Goal: Check status: Check status

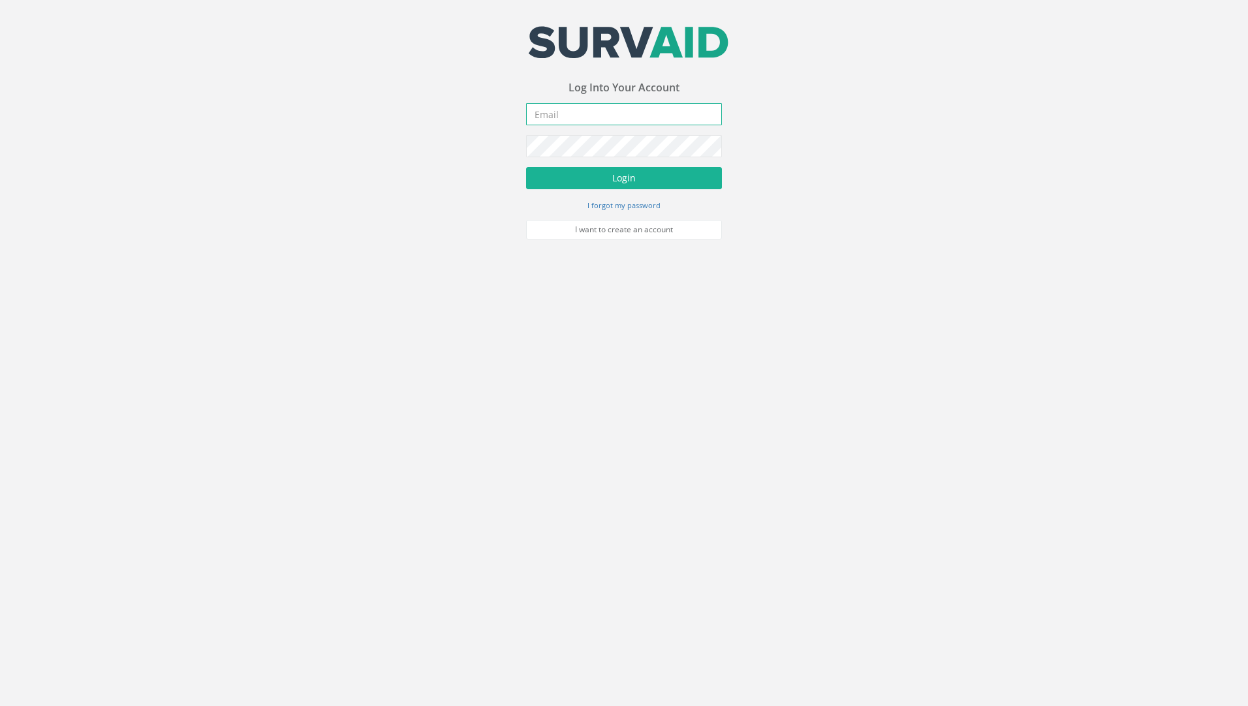
click at [562, 115] on input "email" at bounding box center [624, 114] width 196 height 22
click at [610, 116] on input "email" at bounding box center [624, 114] width 196 height 22
paste input "[PERSON_NAME][EMAIL_ADDRESS][PERSON_NAME][DOMAIN_NAME]"
type input "[PERSON_NAME][EMAIL_ADDRESS][PERSON_NAME][DOMAIN_NAME]"
click at [598, 173] on button "Login" at bounding box center [624, 178] width 196 height 22
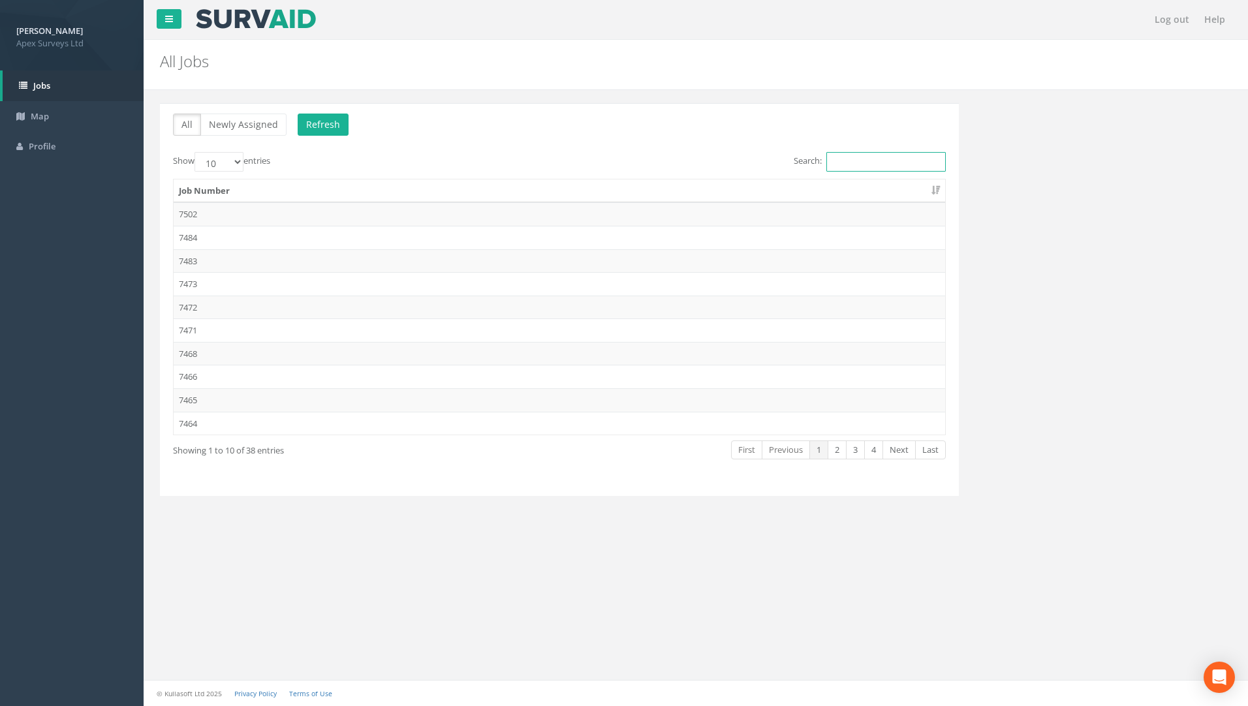
click at [845, 158] on input "Search:" at bounding box center [885, 162] width 119 height 20
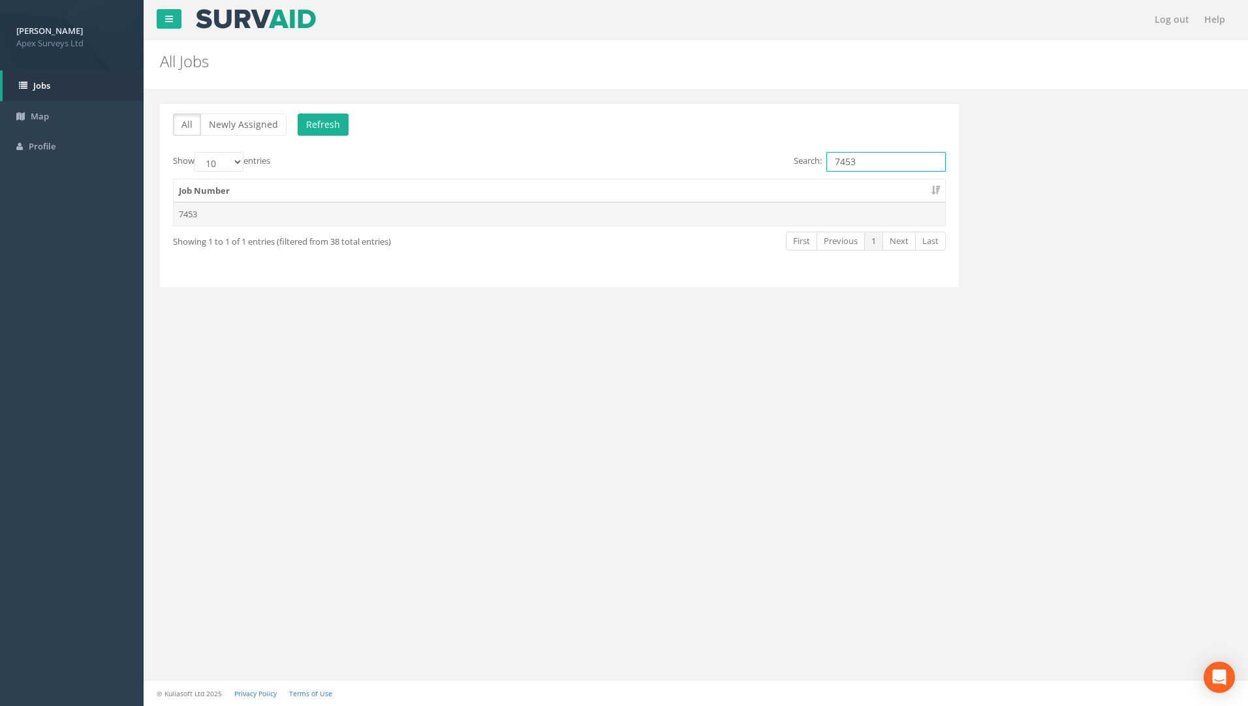
type input "7453"
click at [236, 225] on td "7453" at bounding box center [560, 214] width 772 height 24
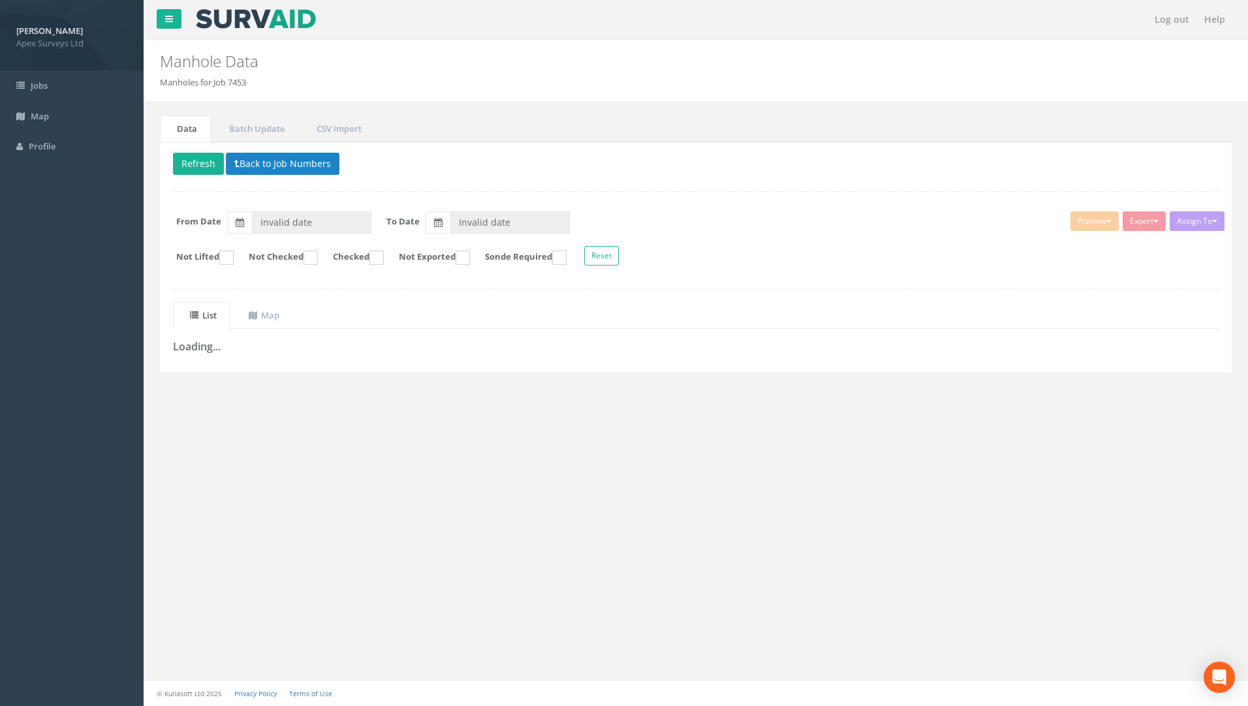
type input "[DATE]"
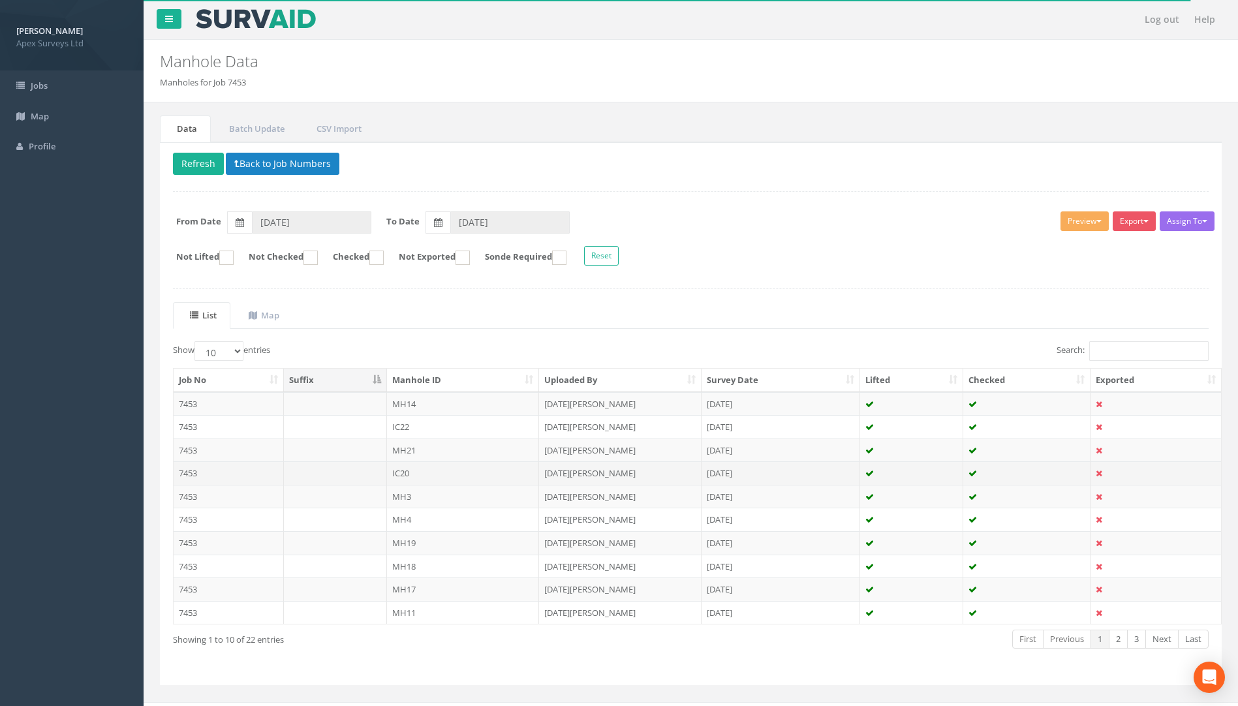
click at [193, 476] on td "7453" at bounding box center [229, 474] width 110 height 24
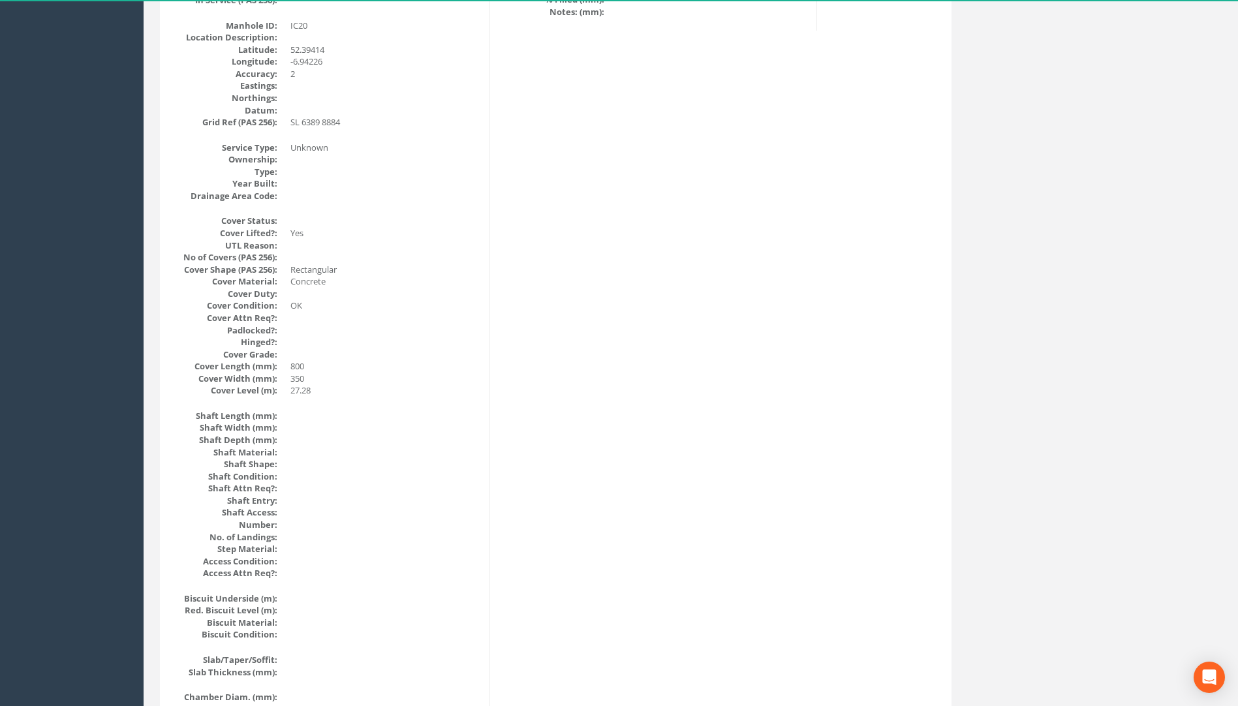
scroll to position [131, 0]
